Goal: Transaction & Acquisition: Purchase product/service

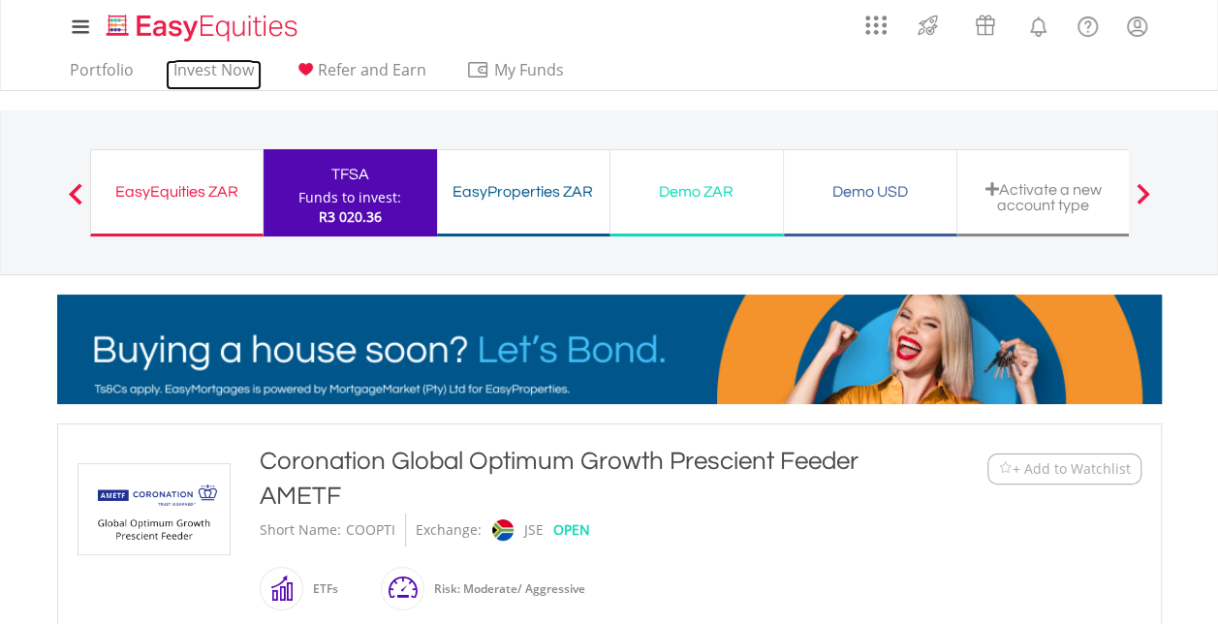
click at [209, 66] on link "Invest Now" at bounding box center [214, 75] width 96 height 30
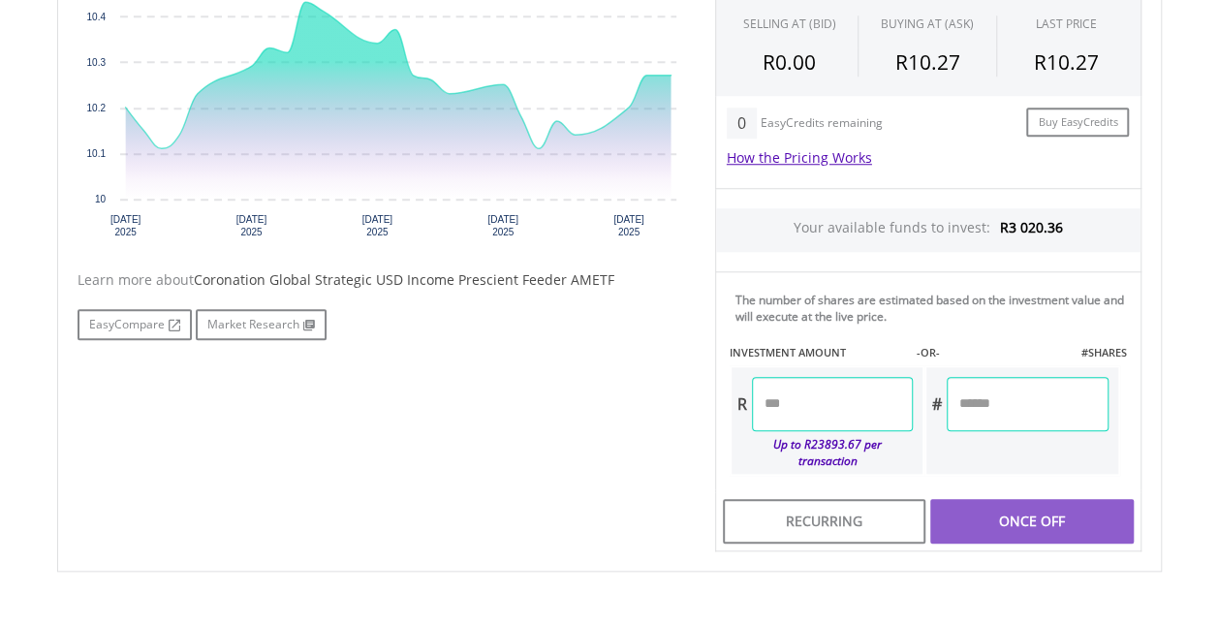
scroll to position [775, 0]
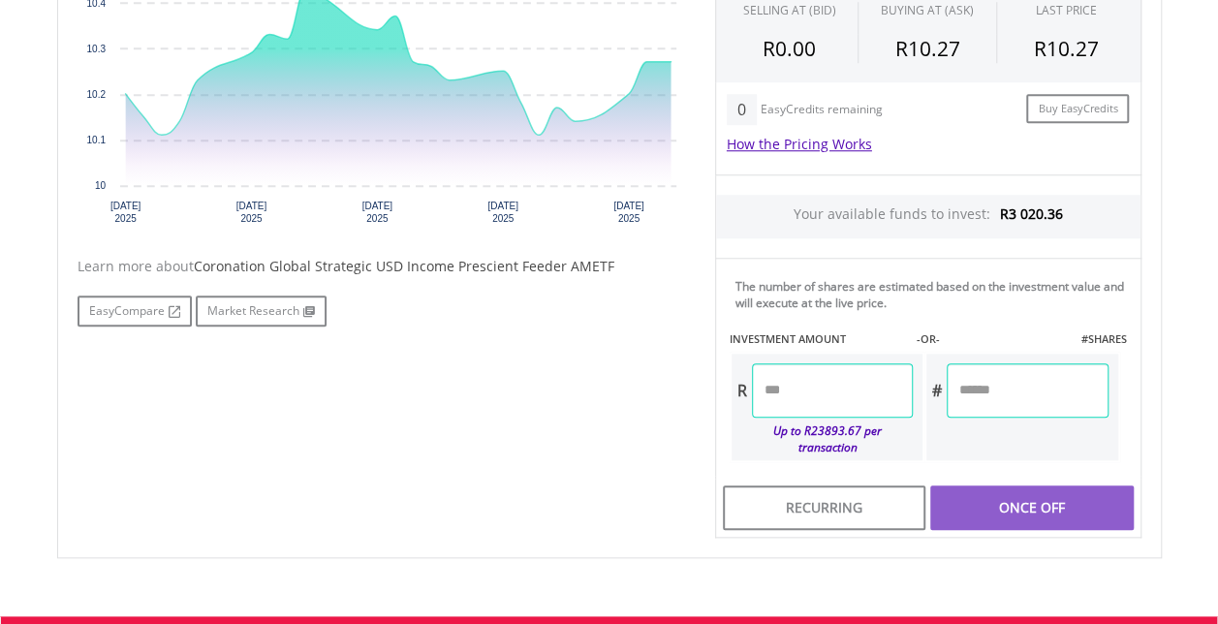
click at [839, 391] on input "number" at bounding box center [832, 390] width 161 height 54
type input "******"
type input "*****"
click at [1004, 485] on div "Last Updated Price: 15-min. Delay* Price Update Cost: 1 Credits Request A Price…" at bounding box center [928, 210] width 455 height 657
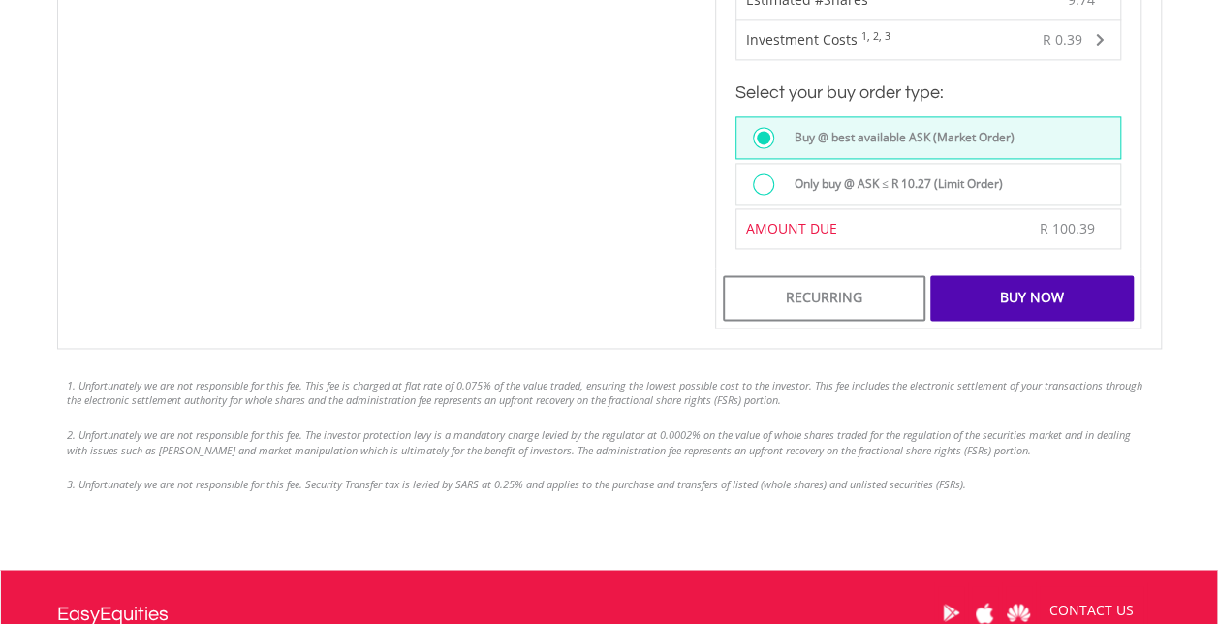
scroll to position [1357, 0]
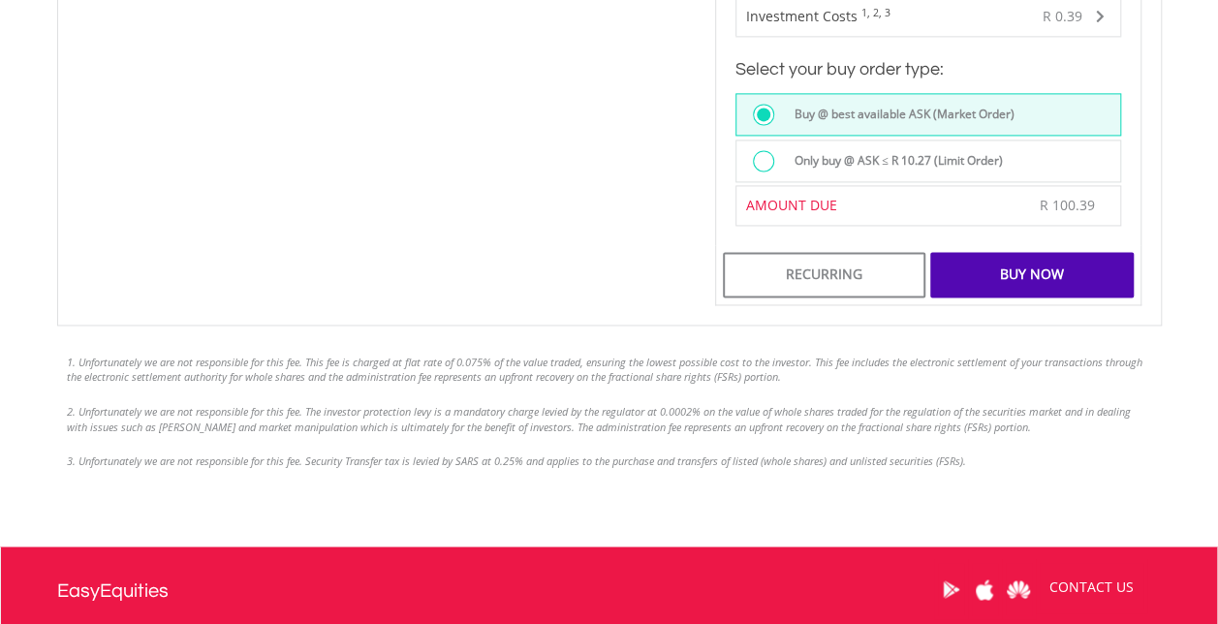
click at [1042, 252] on div "Buy Now" at bounding box center [1031, 274] width 203 height 45
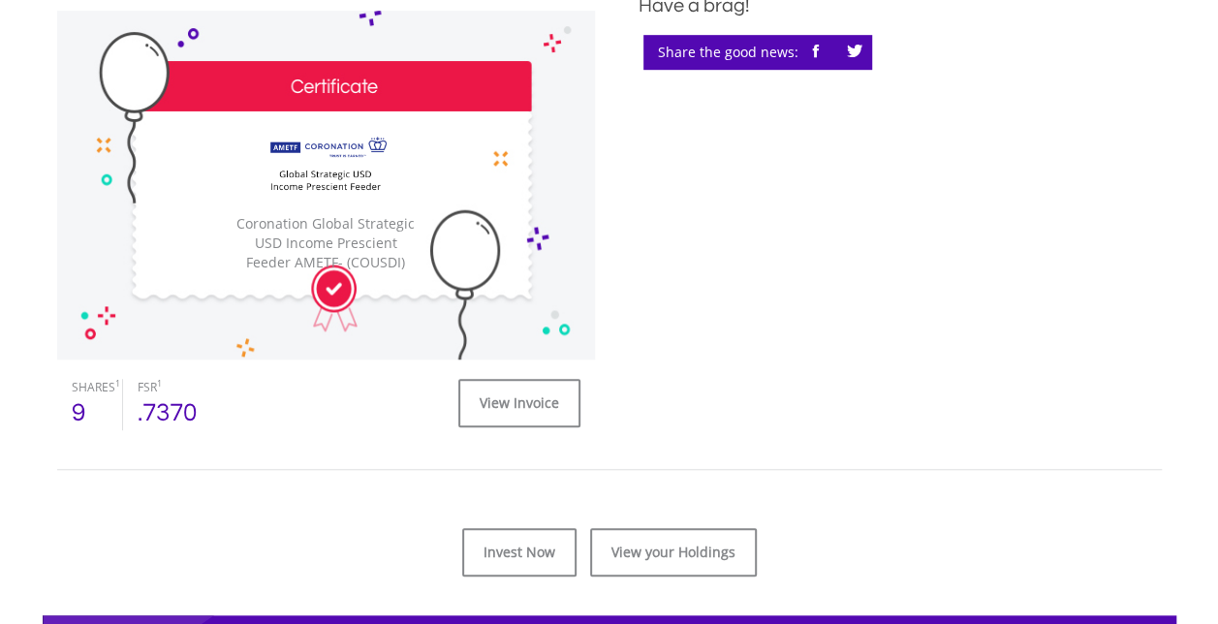
scroll to position [872, 0]
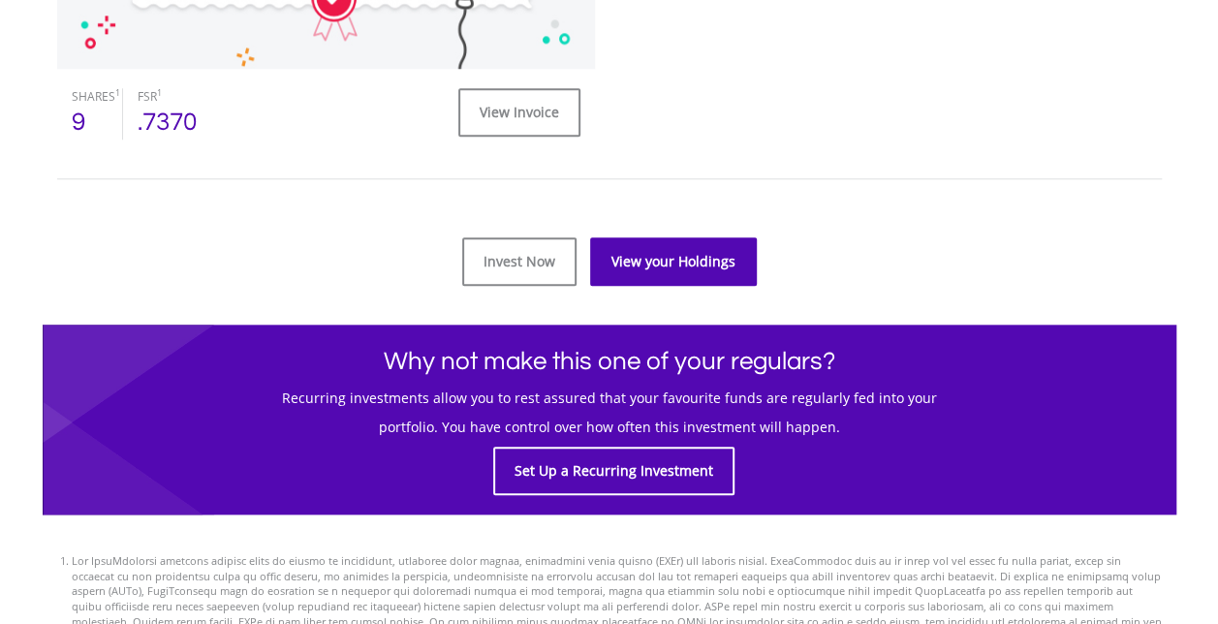
click at [702, 256] on link "View your Holdings" at bounding box center [673, 261] width 167 height 48
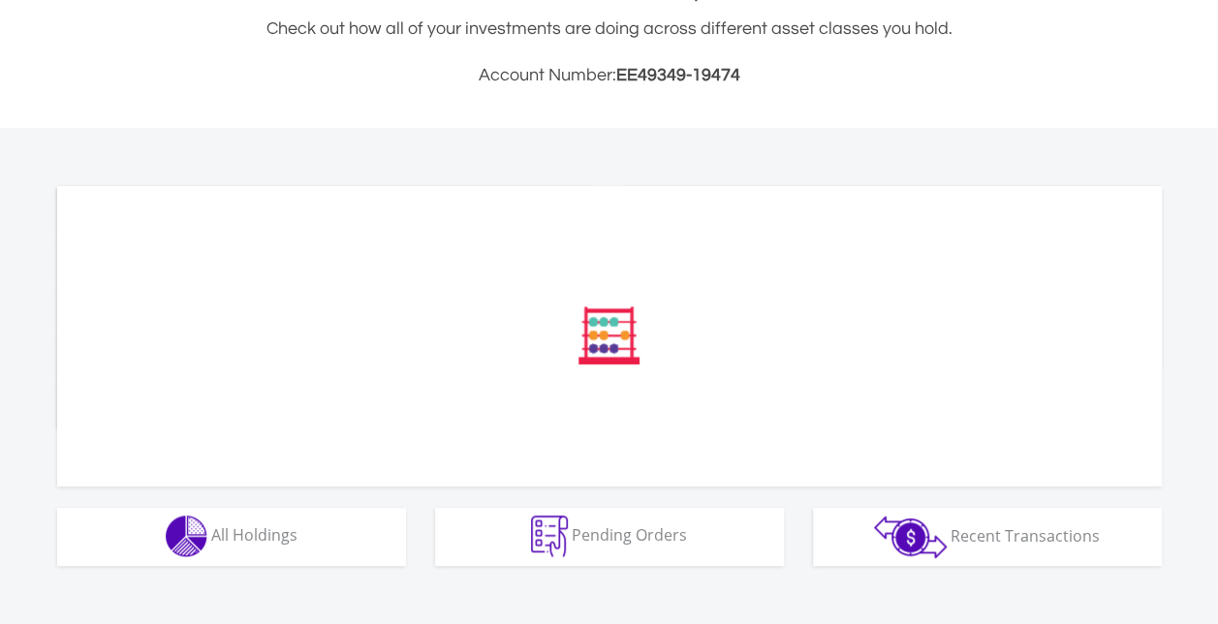
scroll to position [484, 0]
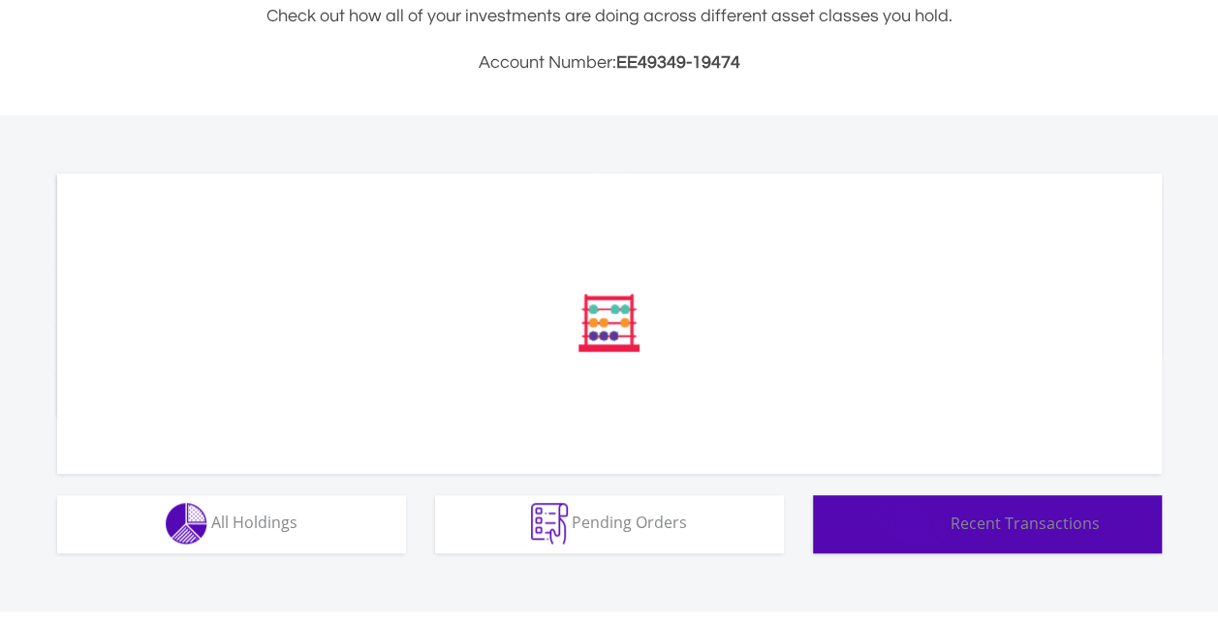
click at [1050, 531] on span "Recent Transactions" at bounding box center [1025, 522] width 149 height 21
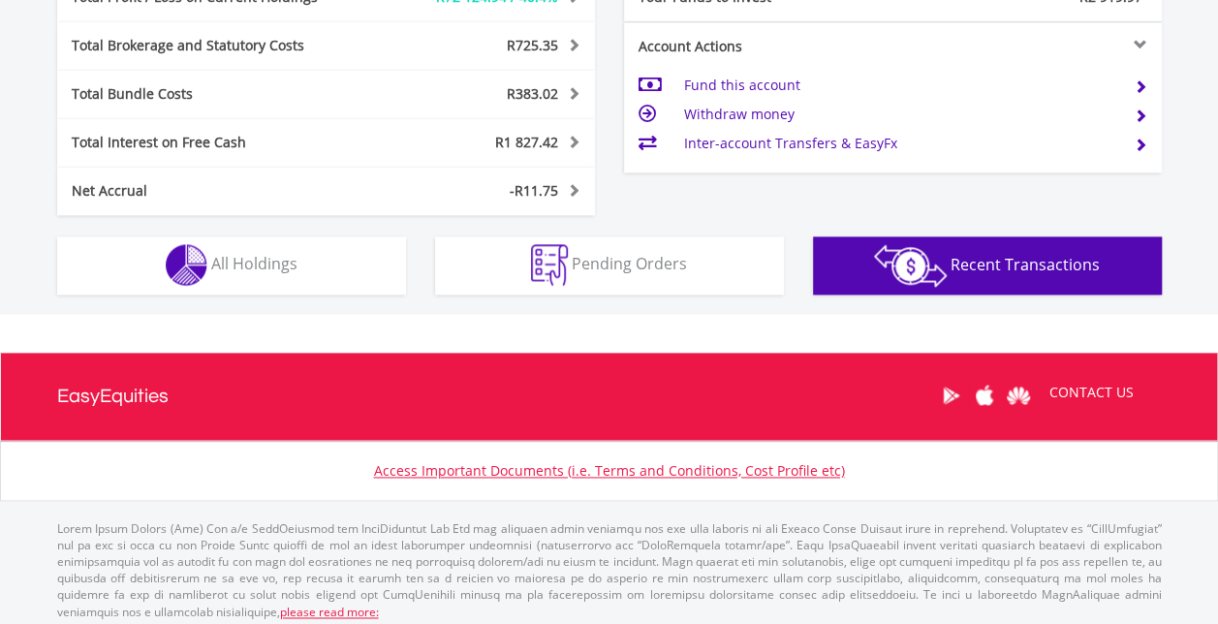
scroll to position [1163, 0]
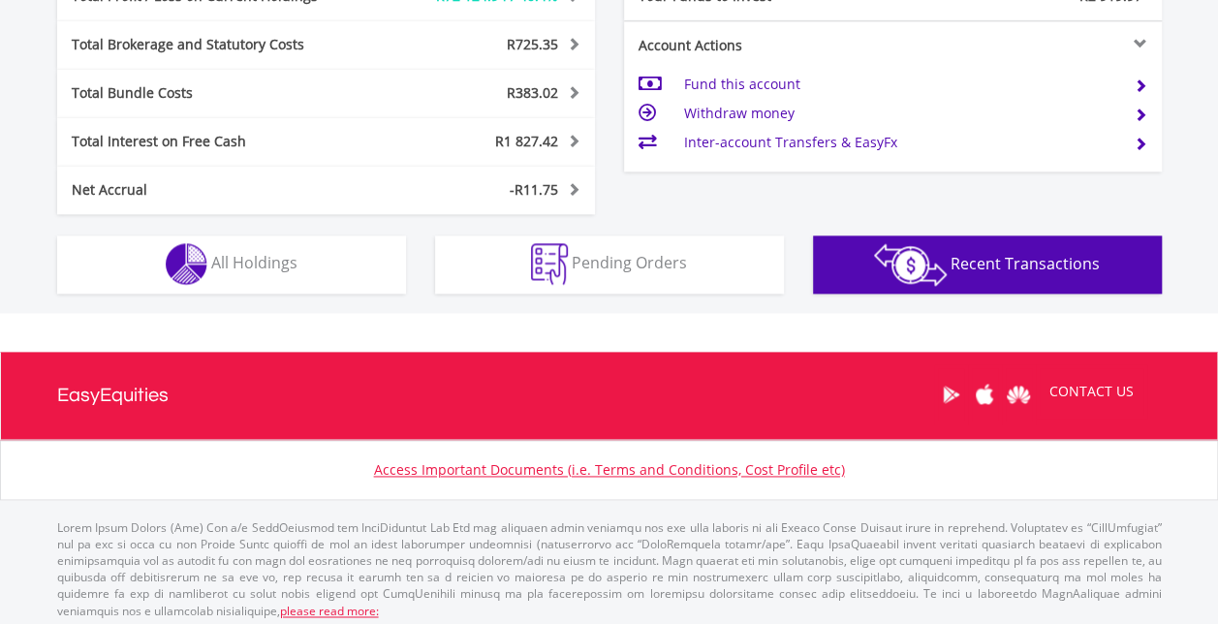
click at [1071, 282] on button "Transactions Recent Transactions" at bounding box center [987, 264] width 349 height 58
click at [1000, 265] on span "Recent Transactions" at bounding box center [1025, 262] width 149 height 21
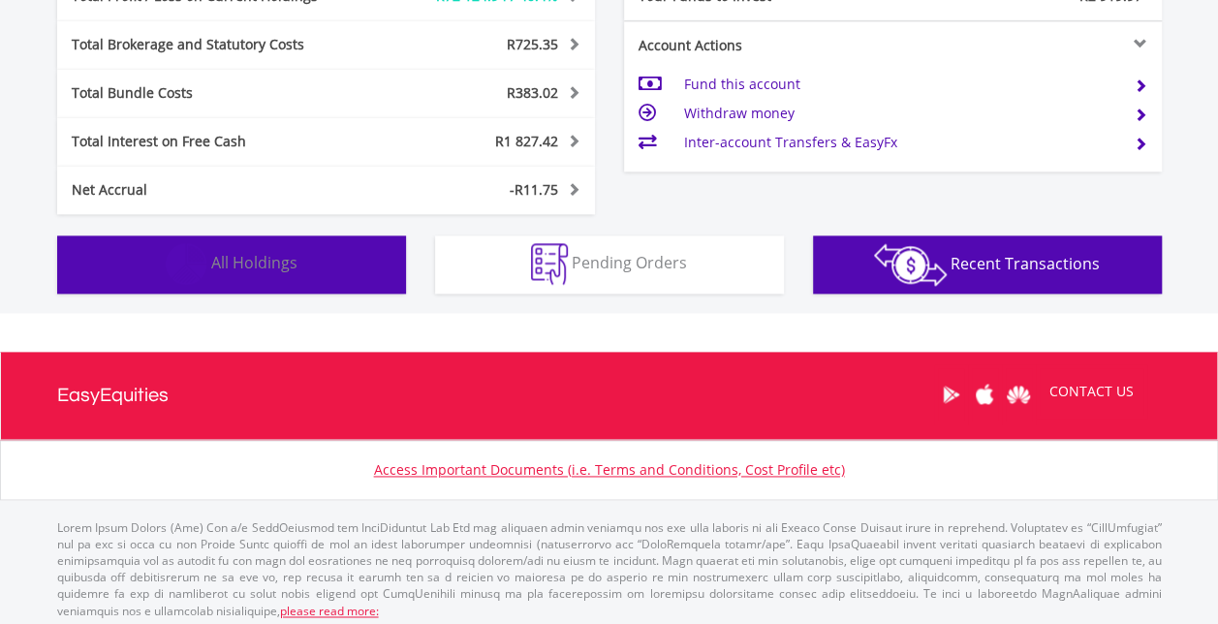
click at [191, 279] on img "button" at bounding box center [187, 264] width 42 height 42
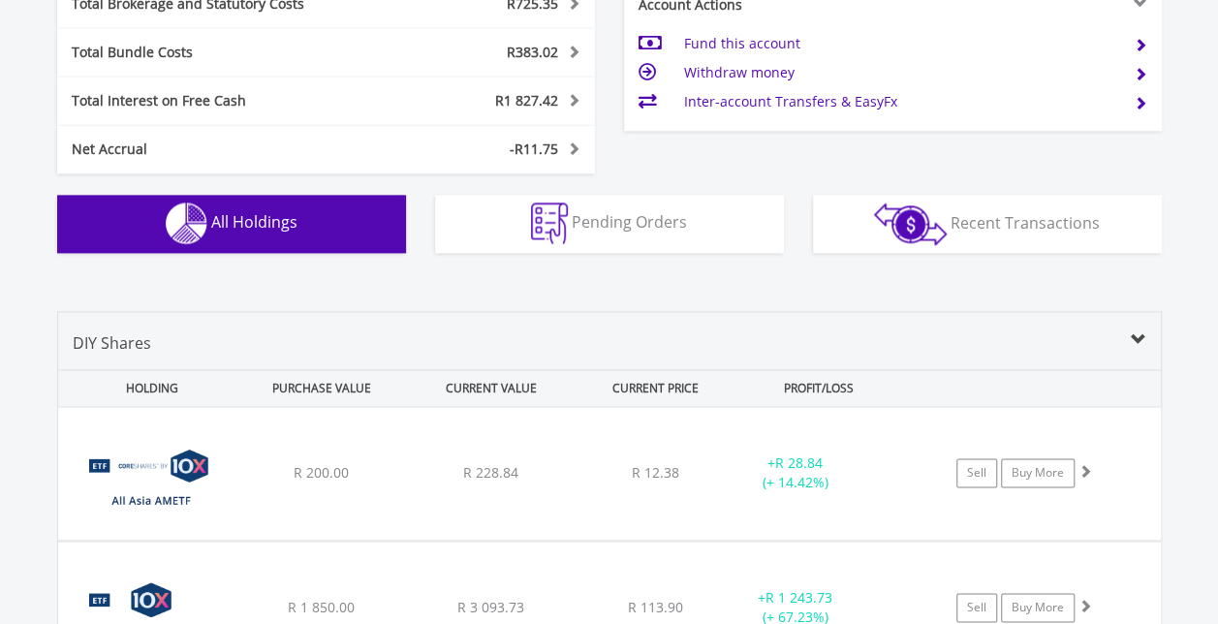
scroll to position [1126, 0]
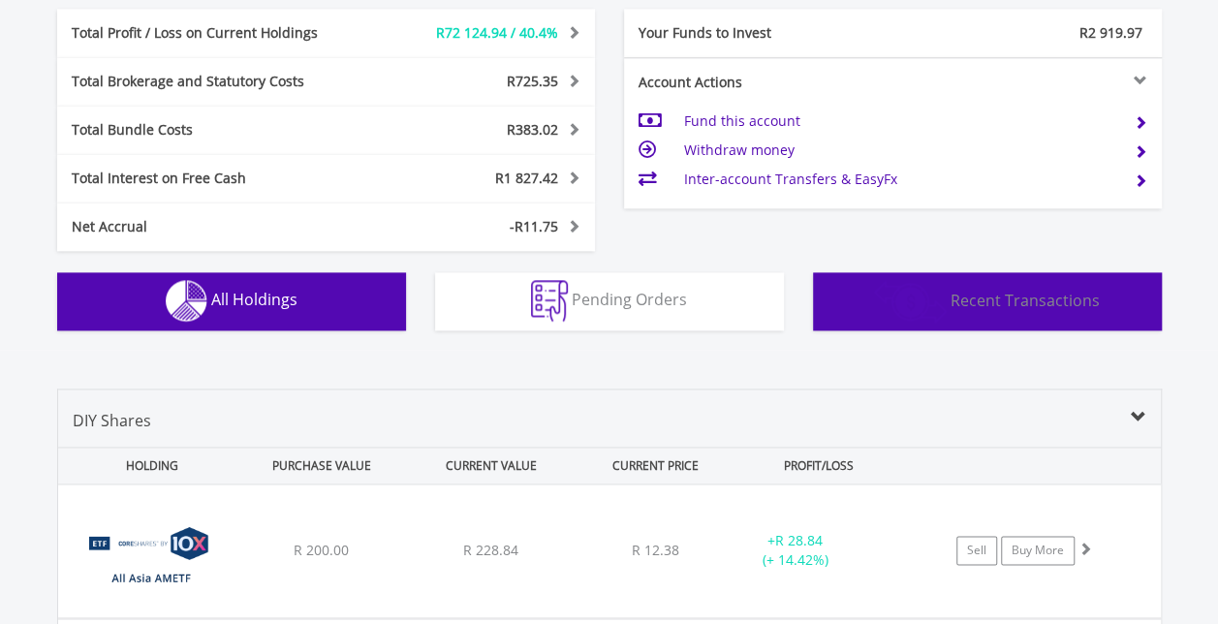
click at [1011, 327] on button "Transactions Recent Transactions" at bounding box center [987, 301] width 349 height 58
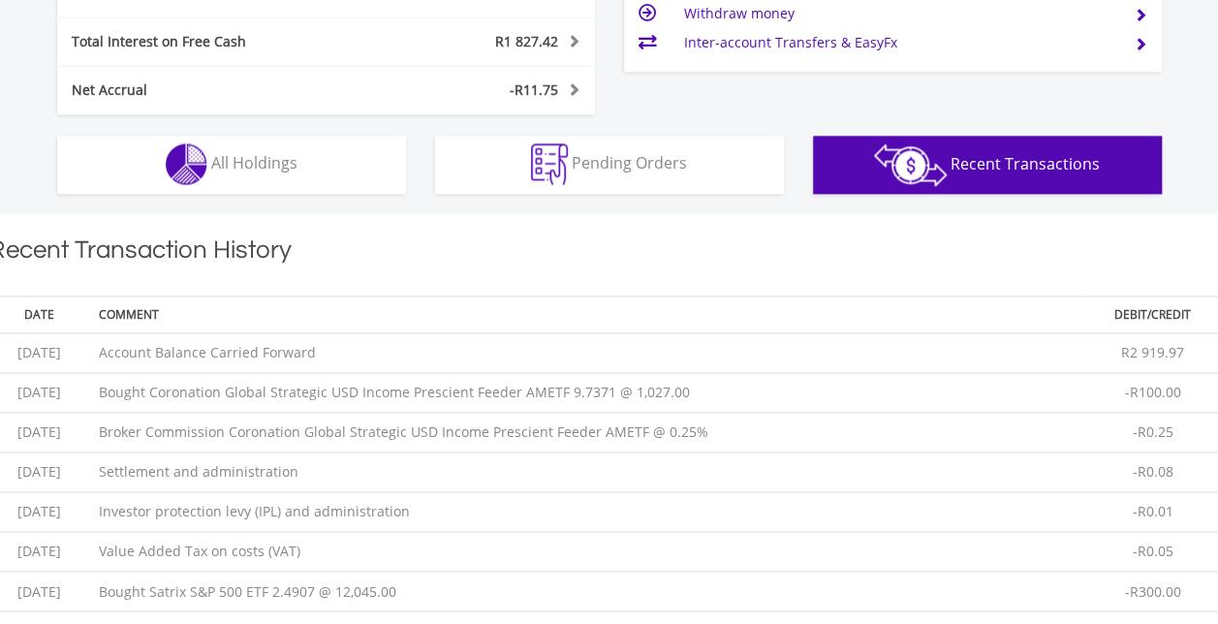
scroll to position [1223, 0]
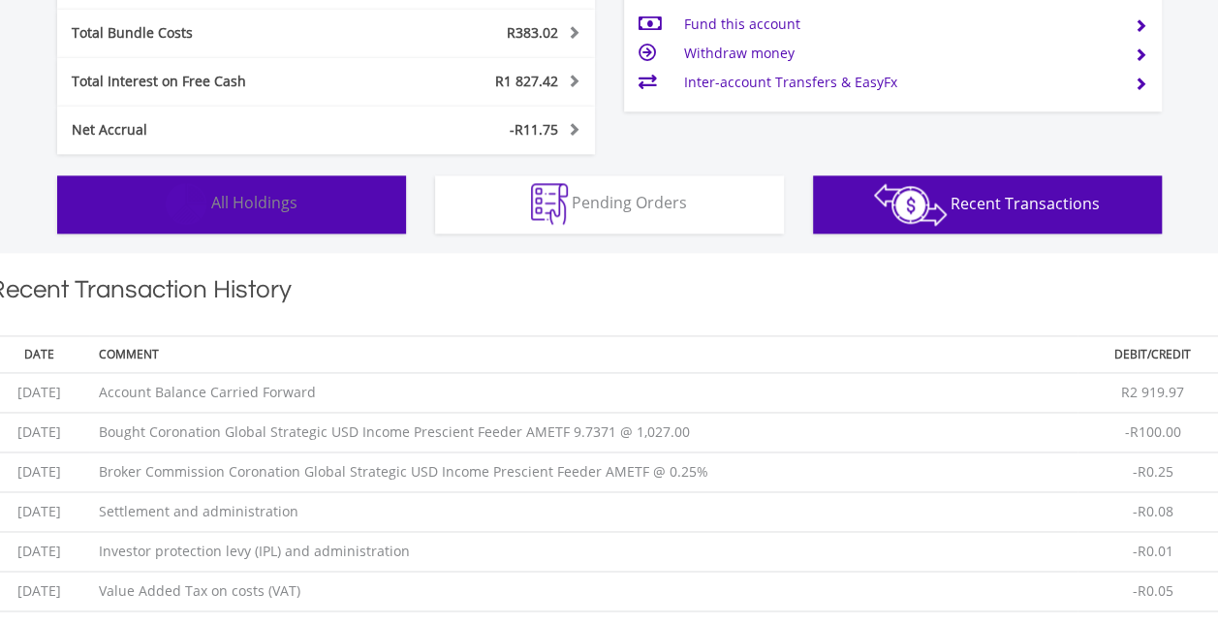
click at [234, 213] on button "Holdings All Holdings" at bounding box center [231, 204] width 349 height 58
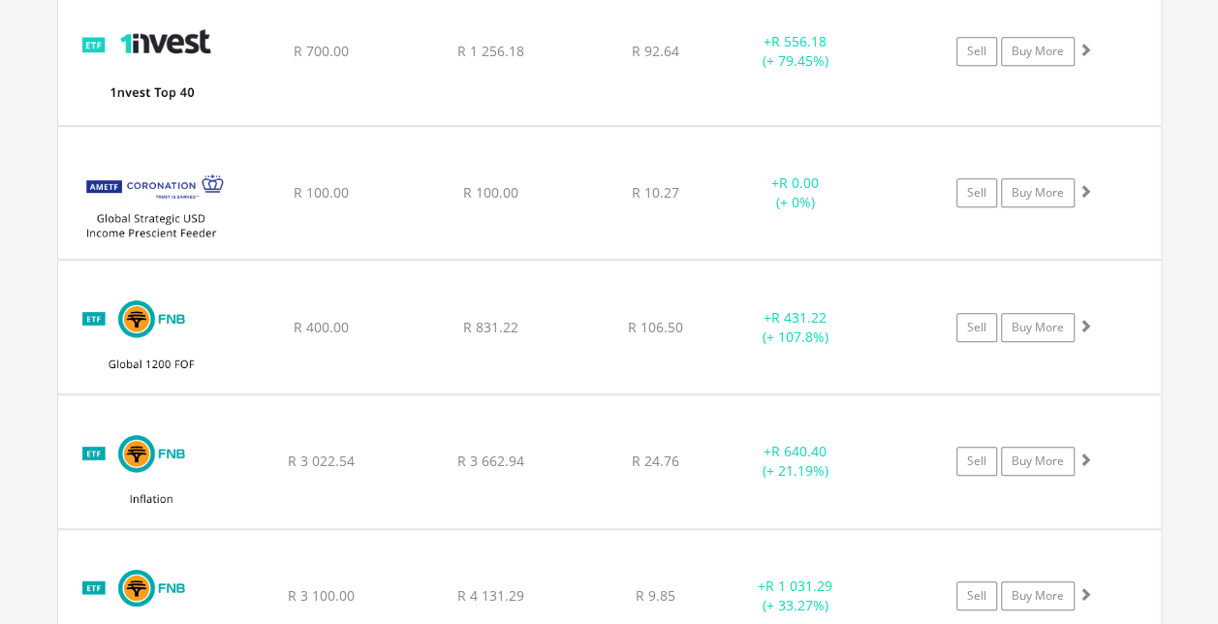
scroll to position [4227, 0]
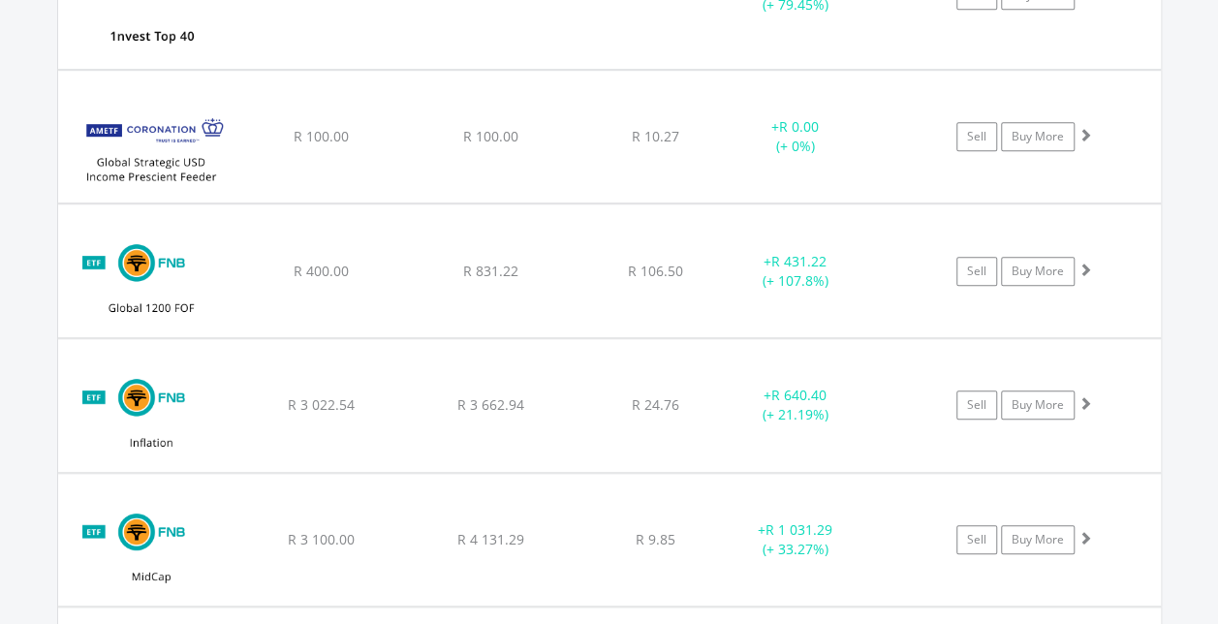
click at [1081, 128] on span at bounding box center [1085, 135] width 14 height 14
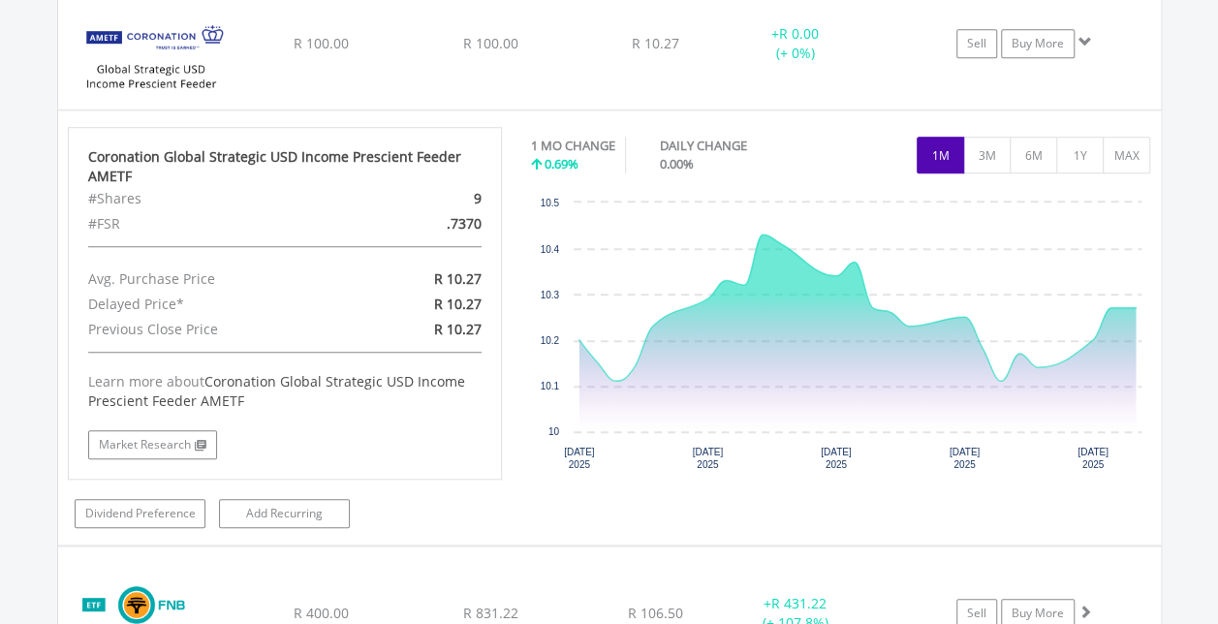
scroll to position [4324, 0]
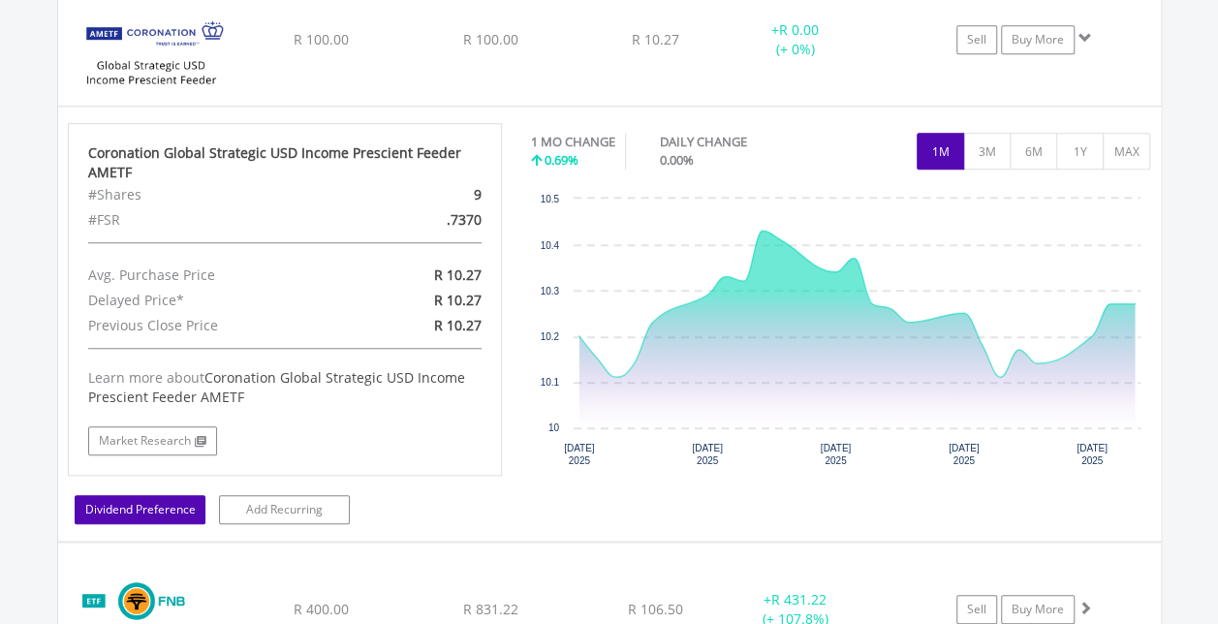
click at [141, 496] on link "Dividend Preference" at bounding box center [140, 509] width 131 height 29
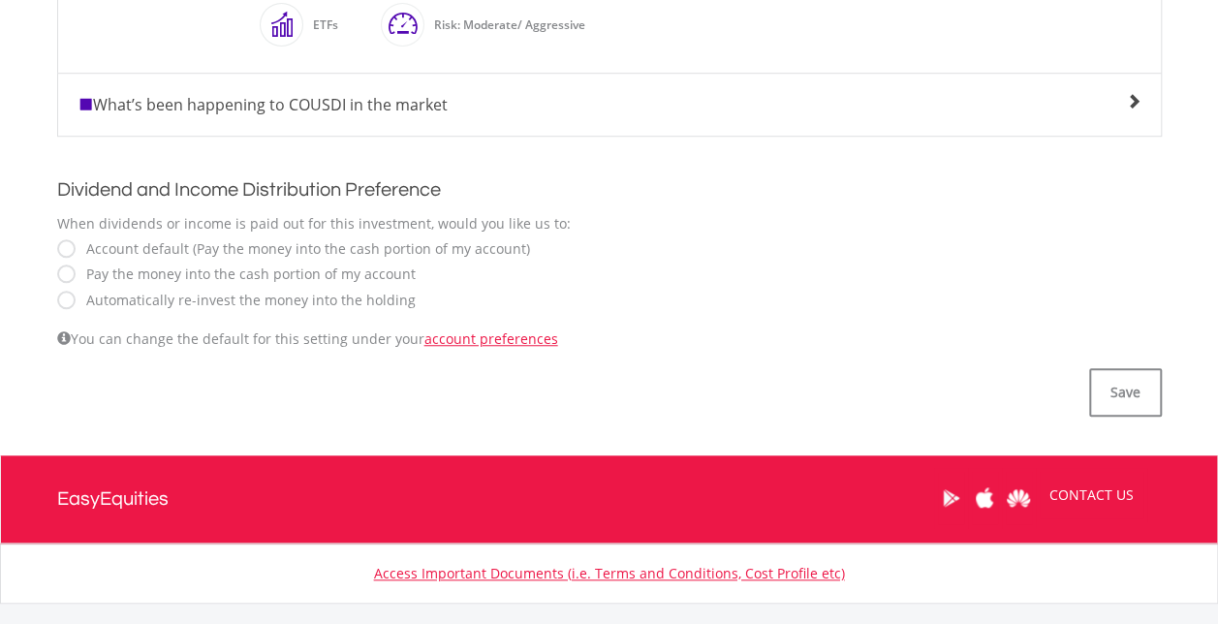
scroll to position [581, 0]
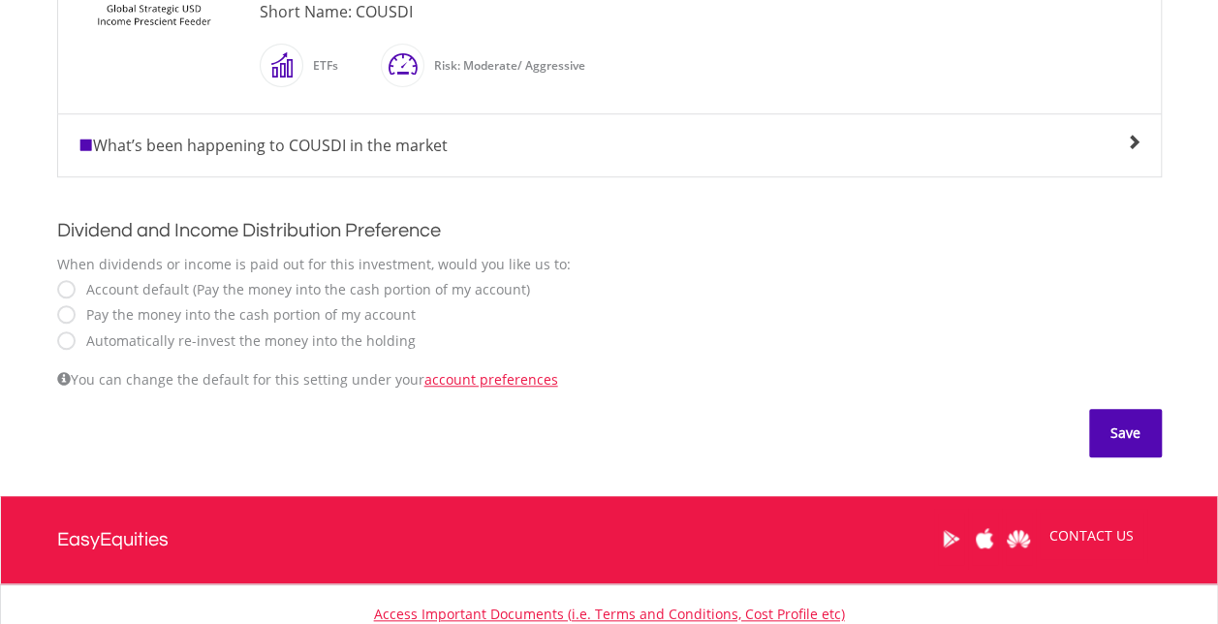
click at [1108, 419] on button "Save" at bounding box center [1125, 433] width 73 height 48
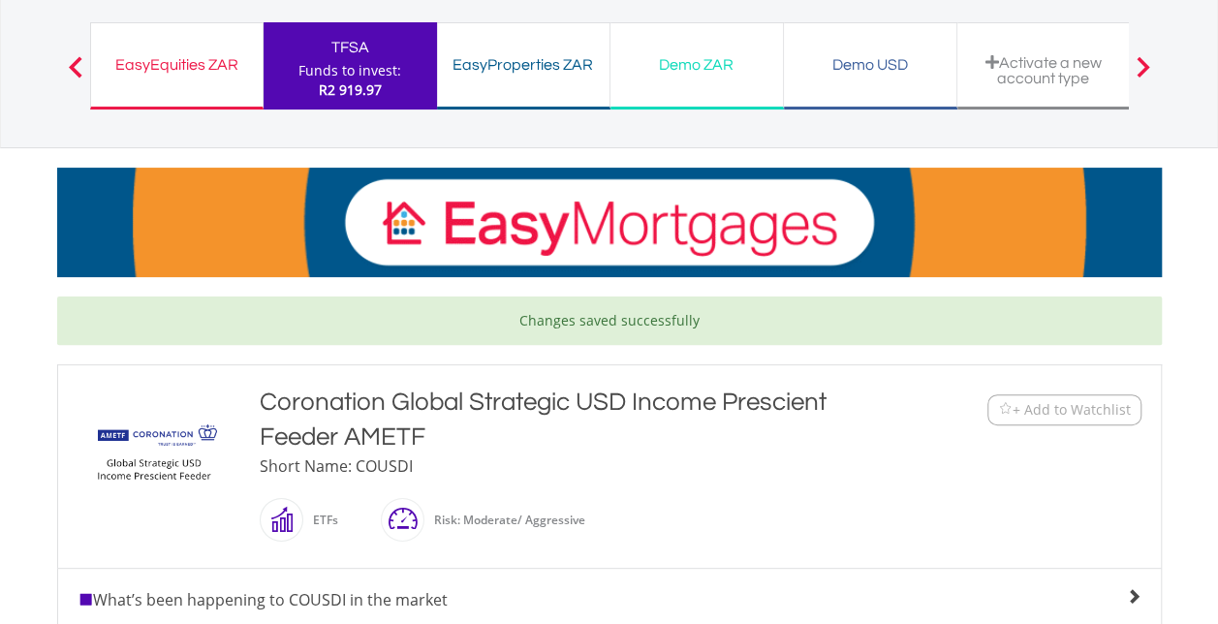
scroll to position [97, 0]
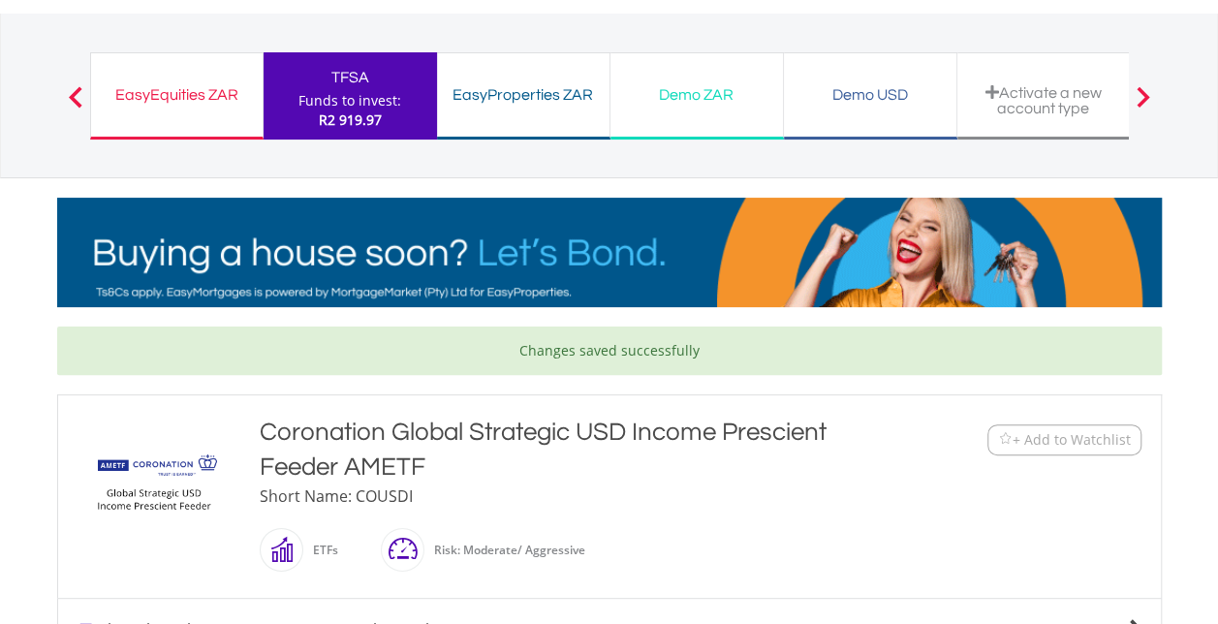
click at [345, 78] on div "TFSA" at bounding box center [350, 77] width 150 height 27
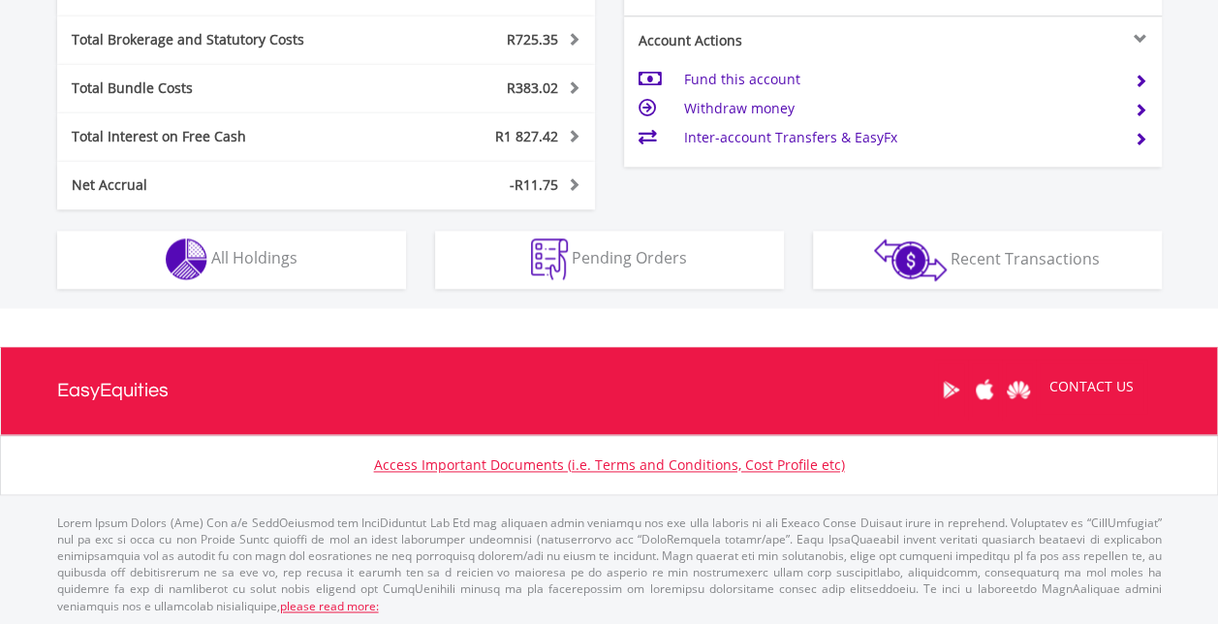
scroll to position [186, 368]
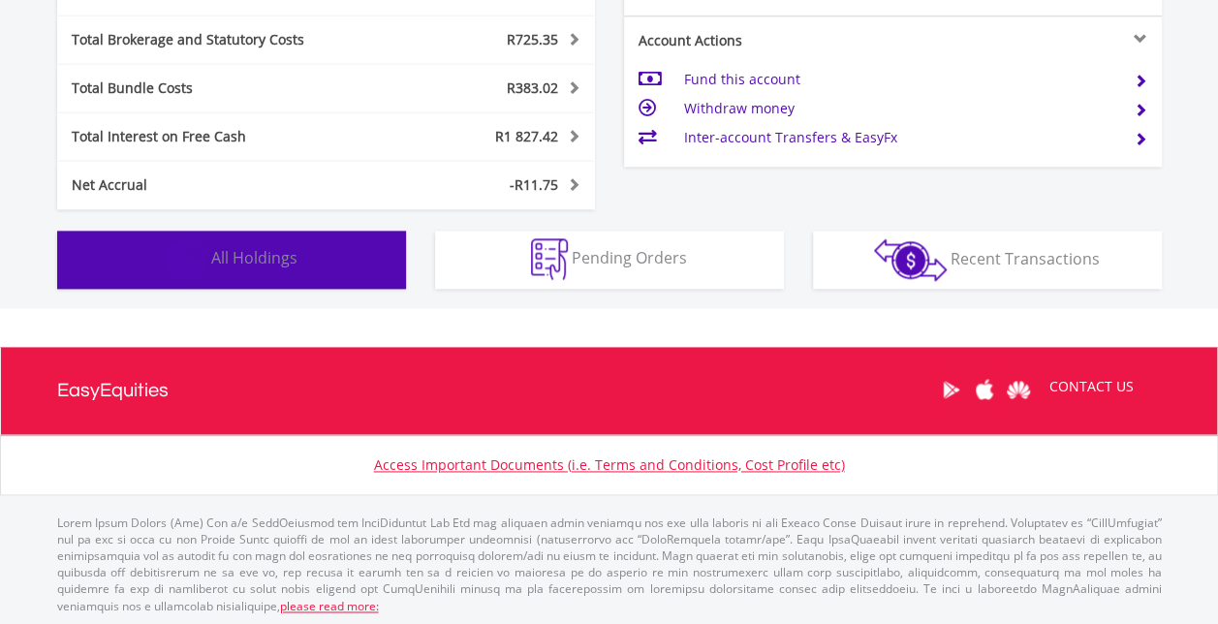
click at [222, 262] on span "All Holdings" at bounding box center [254, 257] width 86 height 21
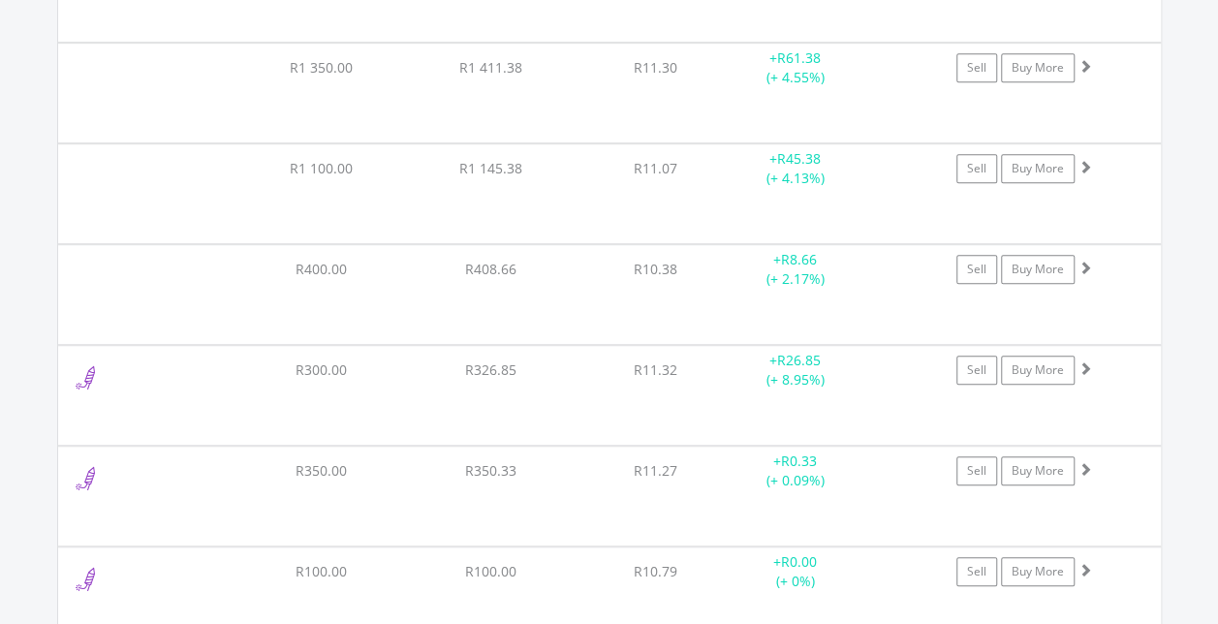
scroll to position [4130, 0]
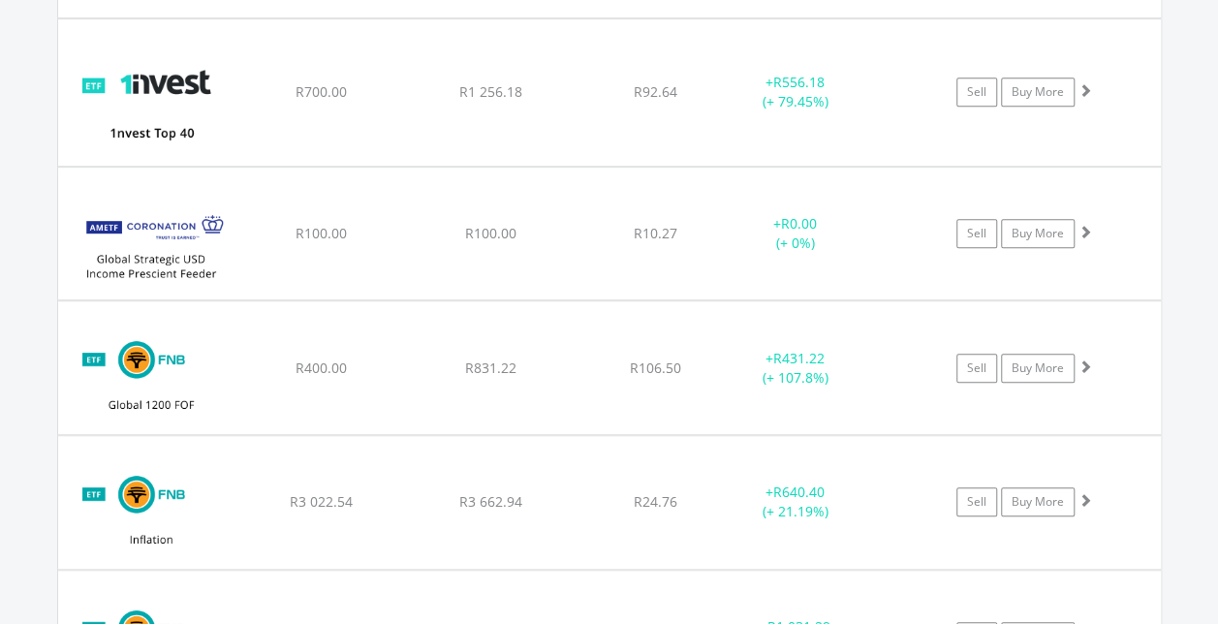
click at [1082, 225] on span at bounding box center [1085, 232] width 14 height 14
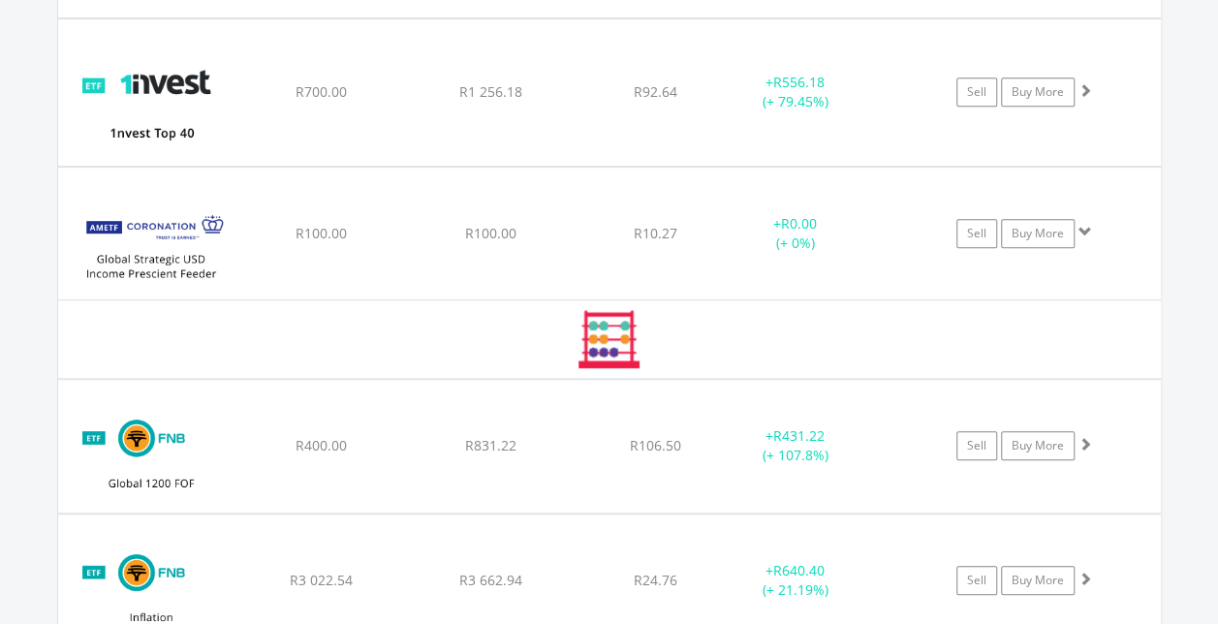
click at [1082, 225] on span at bounding box center [1085, 232] width 14 height 14
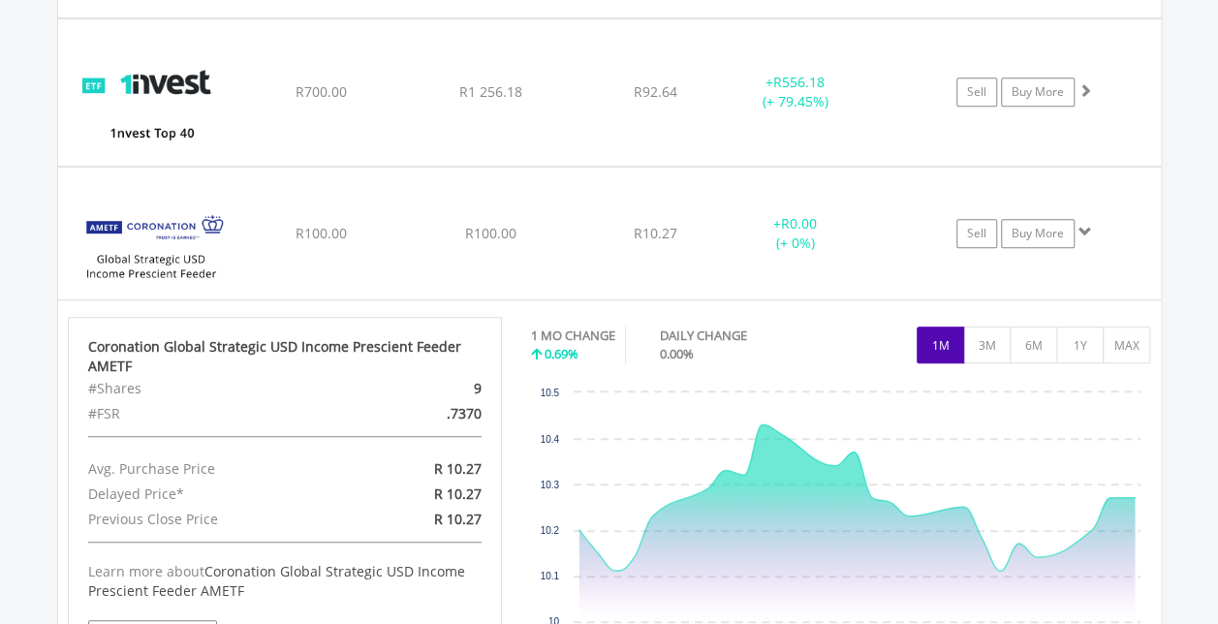
click at [99, 244] on img at bounding box center [151, 244] width 167 height 104
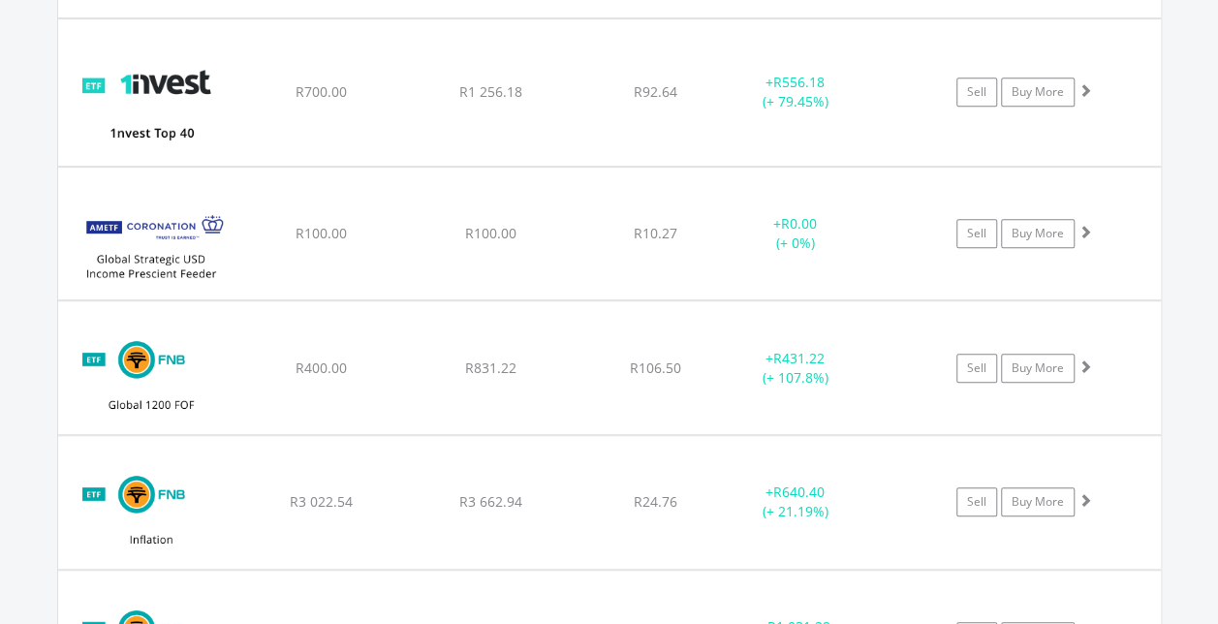
click at [1078, 225] on span at bounding box center [1085, 232] width 14 height 14
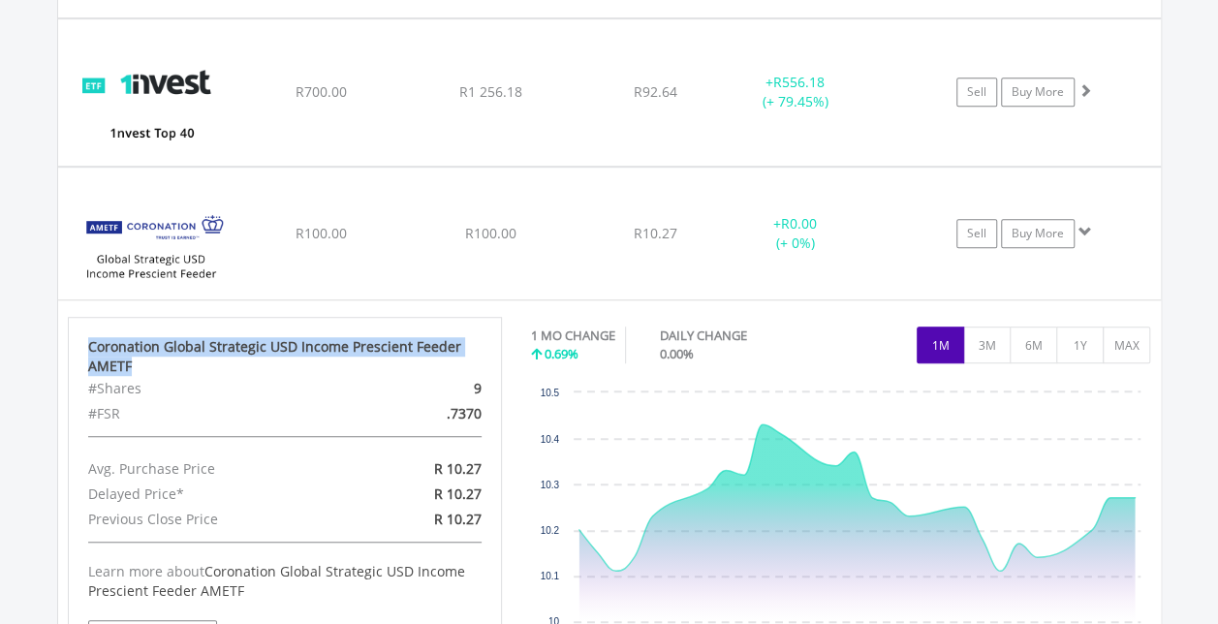
drag, startPoint x: 90, startPoint y: 333, endPoint x: 169, endPoint y: 351, distance: 80.4
click at [169, 351] on div "Coronation Global Strategic USD Income Prescient Feeder AMETF" at bounding box center [284, 356] width 393 height 39
drag, startPoint x: 169, startPoint y: 351, endPoint x: 123, endPoint y: 336, distance: 47.8
copy div "Coronation Global Strategic USD Income Prescient Feeder AMETF"
